Goal: Information Seeking & Learning: Understand process/instructions

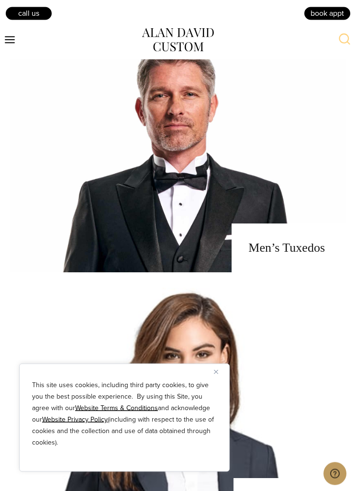
scroll to position [904, 0]
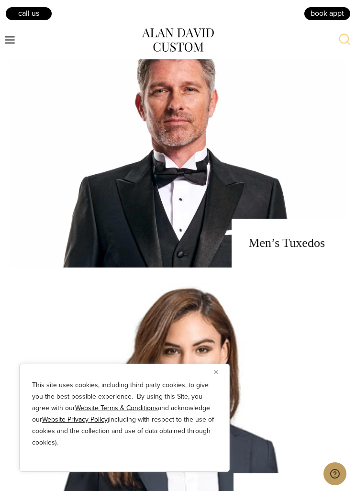
click at [317, 267] on link "men's tuxedos" at bounding box center [178, 147] width 337 height 239
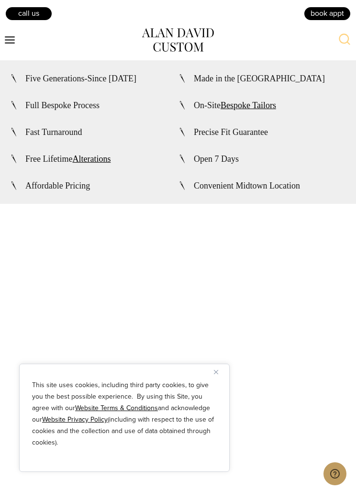
scroll to position [3312, 0]
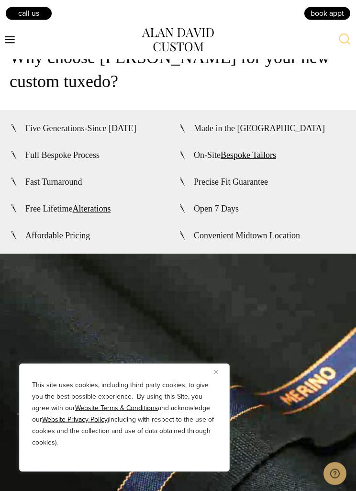
click at [216, 372] on img "Close" at bounding box center [216, 372] width 4 height 4
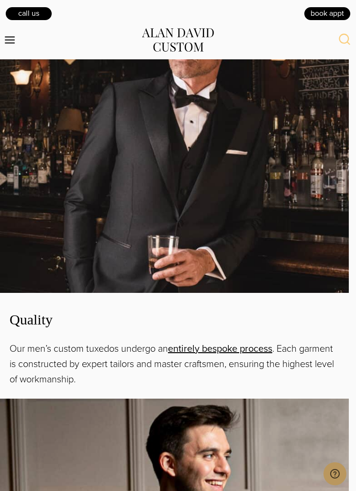
scroll to position [1123, 0]
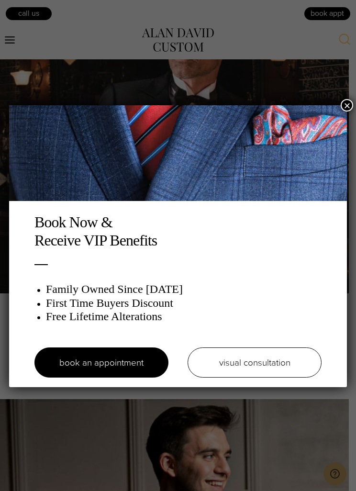
click at [339, 112] on img at bounding box center [178, 153] width 338 height 96
click at [347, 111] on button "×" at bounding box center [347, 105] width 12 height 12
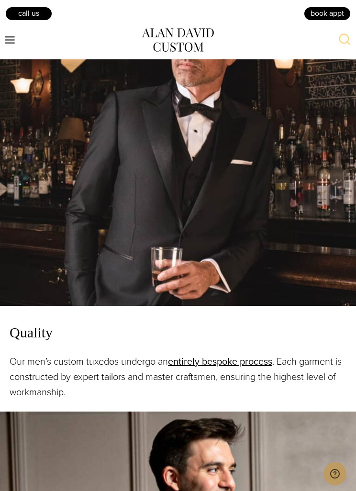
click at [8, 38] on icon "Toggle Menu" at bounding box center [10, 40] width 12 height 12
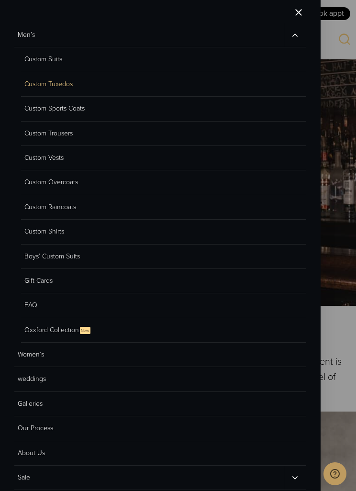
click at [70, 57] on link "Custom Suits" at bounding box center [163, 59] width 285 height 24
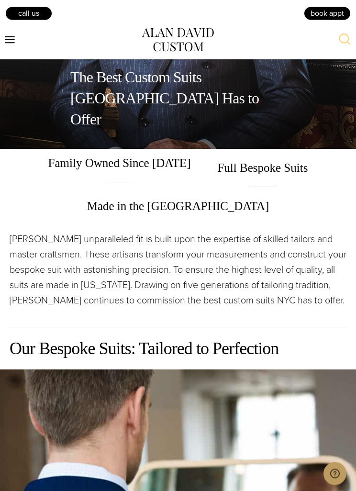
scroll to position [200, 0]
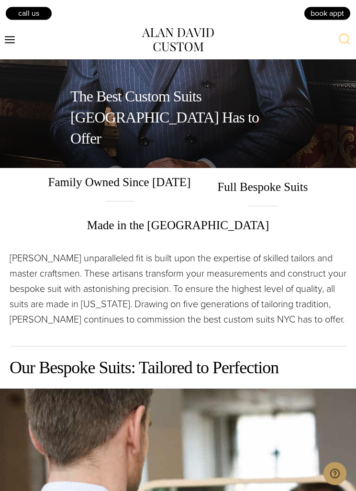
click at [277, 207] on span "Full Bespoke Suits" at bounding box center [263, 187] width 110 height 38
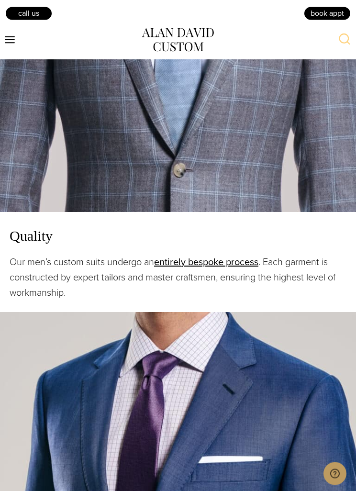
scroll to position [1164, 0]
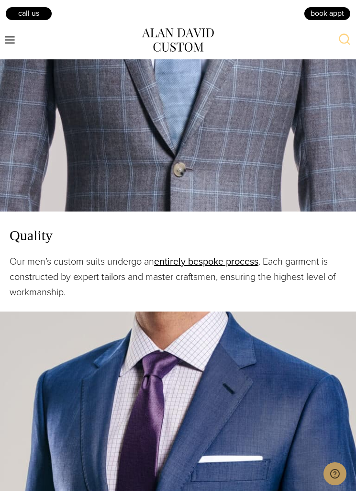
click at [256, 268] on link "entirely bespoke process" at bounding box center [206, 261] width 104 height 14
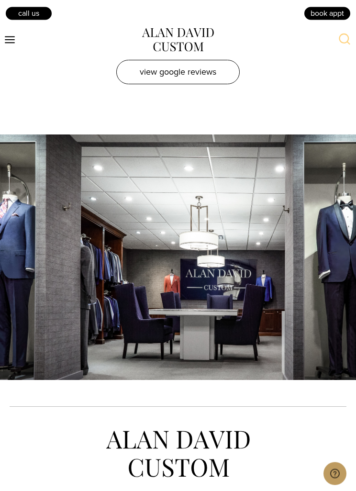
scroll to position [3690, 0]
